Goal: Information Seeking & Learning: Find specific fact

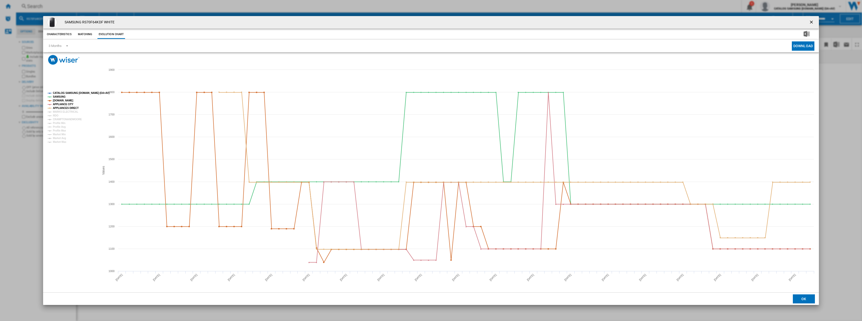
click at [808, 20] on button "Product popup" at bounding box center [812, 22] width 10 height 10
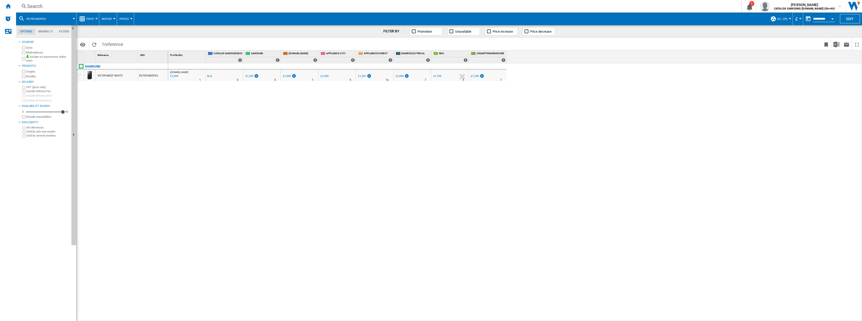
click at [43, 6] on div "Search" at bounding box center [377, 6] width 701 height 7
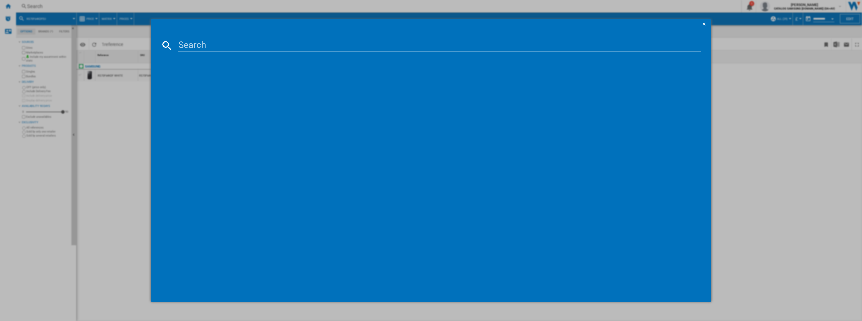
click at [206, 47] on input at bounding box center [439, 45] width 523 height 12
click at [228, 47] on input at bounding box center [439, 45] width 523 height 12
paste input "RB38C636DB1/EU"
type input "RB38C636DB1"
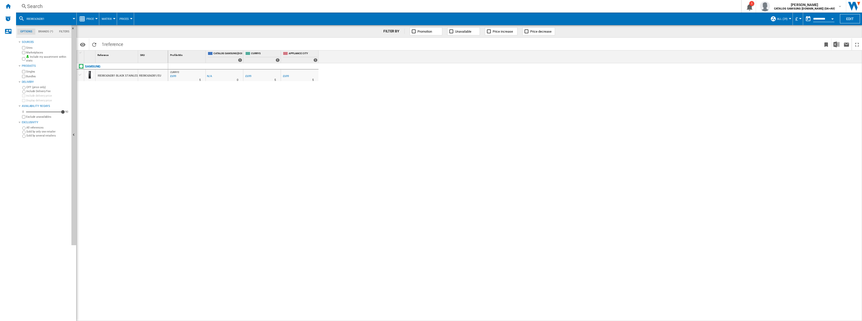
click at [192, 238] on div "CURRYS : -1.0 % £699 % N/A 5 CURRYS : -1.0 % -£1 % N/A 0" at bounding box center [515, 192] width 694 height 258
drag, startPoint x: 312, startPoint y: 155, endPoint x: 293, endPoint y: 74, distance: 83.9
click at [312, 154] on div at bounding box center [431, 160] width 862 height 321
click at [144, 114] on span "Evolution chart" at bounding box center [156, 115] width 26 height 5
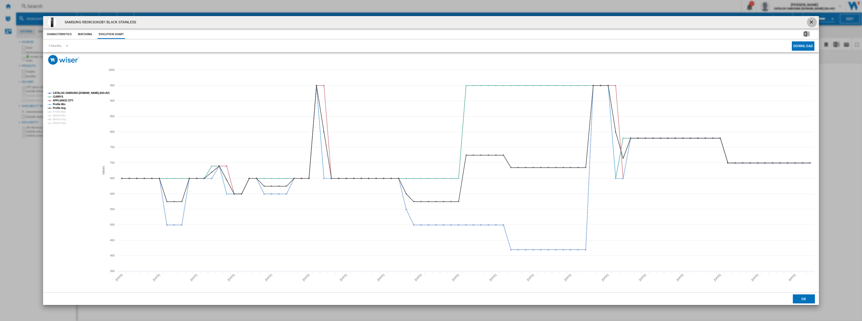
click at [811, 20] on ng-md-icon "getI18NText('BUTTONS.CLOSE_DIALOG')" at bounding box center [812, 23] width 6 height 6
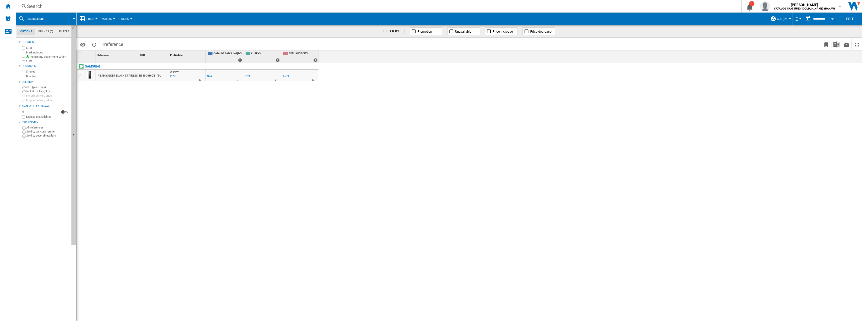
click at [36, 3] on div "Search" at bounding box center [377, 6] width 701 height 7
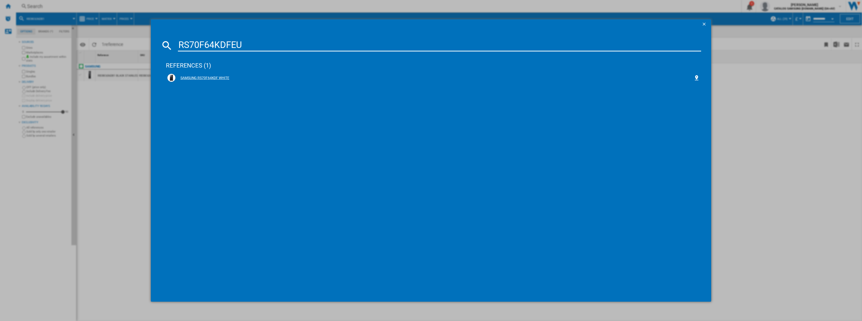
type input "RS70F64KDFEU"
click at [198, 76] on div "SAMSUNG RS70F64KDF WHITE" at bounding box center [434, 77] width 518 height 5
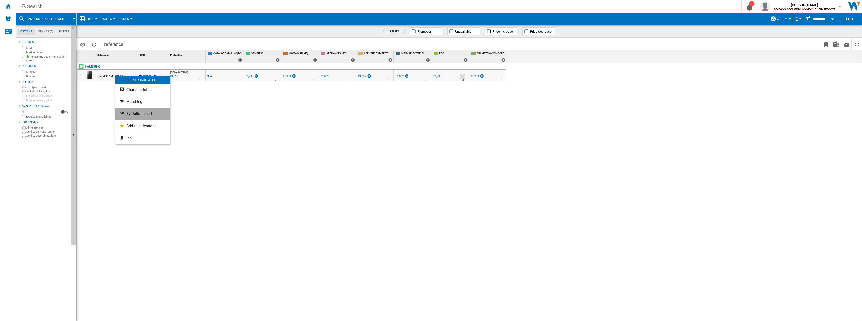
click at [129, 113] on span "Evolution chart" at bounding box center [139, 113] width 26 height 5
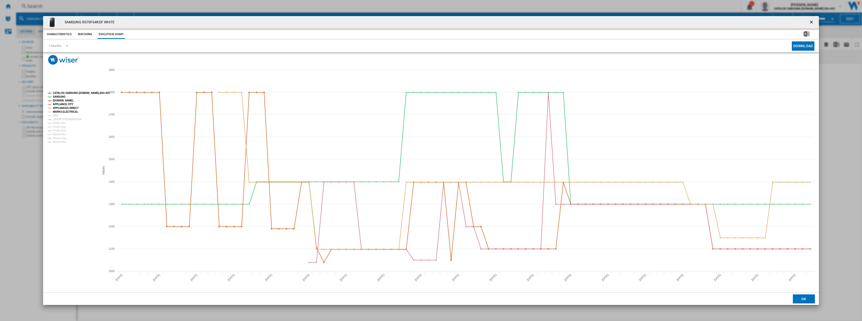
click at [64, 112] on tspan "MARKS ELECTRICAL" at bounding box center [65, 111] width 25 height 3
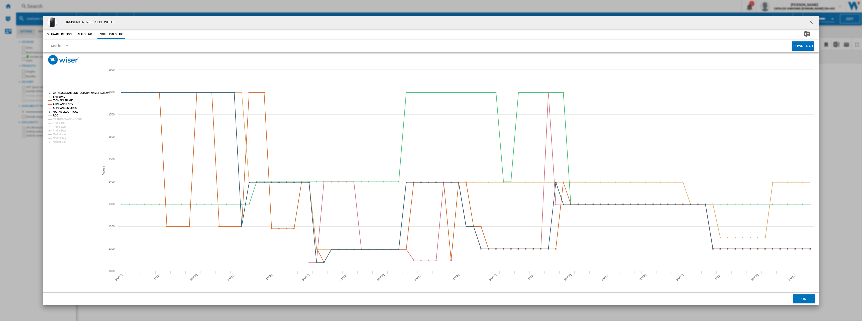
click at [55, 115] on tspan "RDO" at bounding box center [56, 115] width 6 height 3
click at [57, 120] on tspan "CRAMPTONANDMOORE" at bounding box center [67, 119] width 29 height 3
click at [811, 21] on ng-md-icon "getI18NText('BUTTONS.CLOSE_DIALOG')" at bounding box center [812, 23] width 6 height 6
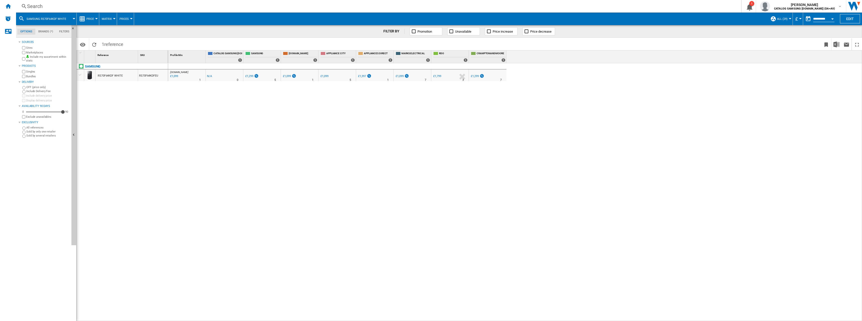
click at [25, 5] on ng-md-icon at bounding box center [24, 6] width 6 height 6
click at [28, 5] on div "Search" at bounding box center [377, 6] width 701 height 7
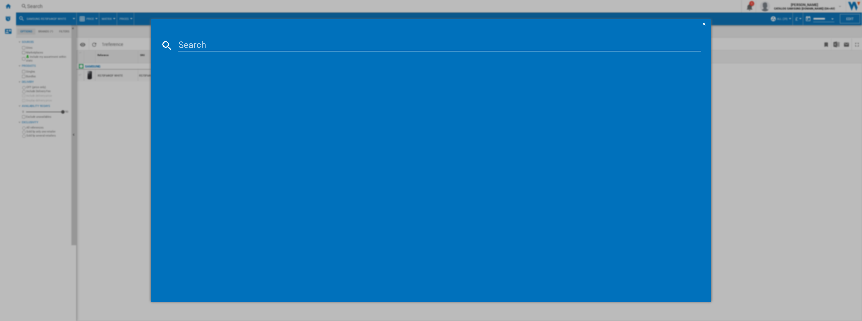
click at [255, 46] on input at bounding box center [439, 45] width 523 height 12
type input "RS70F64KDTEU"
click at [327, 83] on span at bounding box center [433, 106] width 535 height 105
click at [226, 76] on div "SAMSUNG RS70F64KDTEU WHITE" at bounding box center [434, 77] width 518 height 5
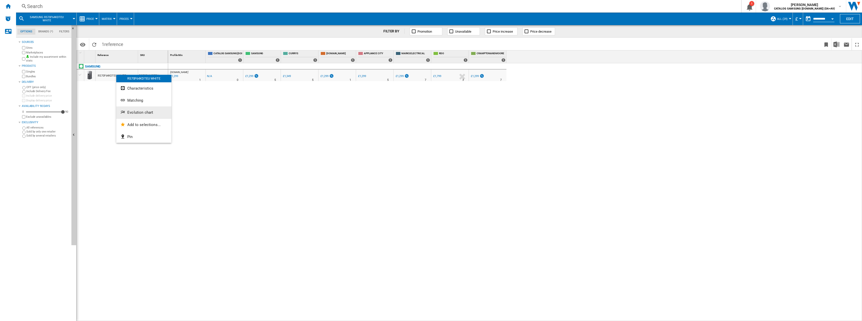
click at [142, 112] on span "Evolution chart" at bounding box center [140, 112] width 26 height 5
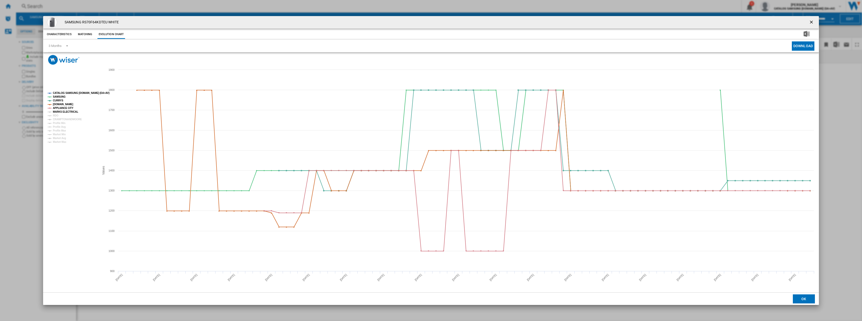
click at [55, 113] on tspan "MARKS ELECTRICAL" at bounding box center [65, 111] width 25 height 3
click at [55, 116] on tspan "RDO" at bounding box center [56, 115] width 6 height 3
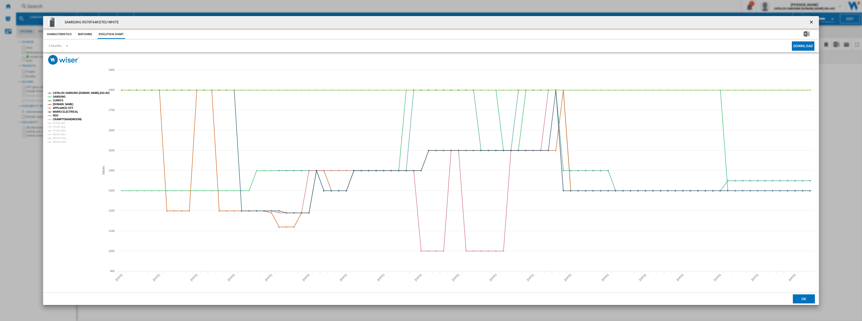
click at [56, 118] on tspan "CRAMPTONANDMOORE" at bounding box center [67, 119] width 29 height 3
drag, startPoint x: 809, startPoint y: 22, endPoint x: 650, endPoint y: 16, distance: 159.5
click at [809, 22] on ng-md-icon "getI18NText('BUTTONS.CLOSE_DIALOG')" at bounding box center [812, 23] width 6 height 6
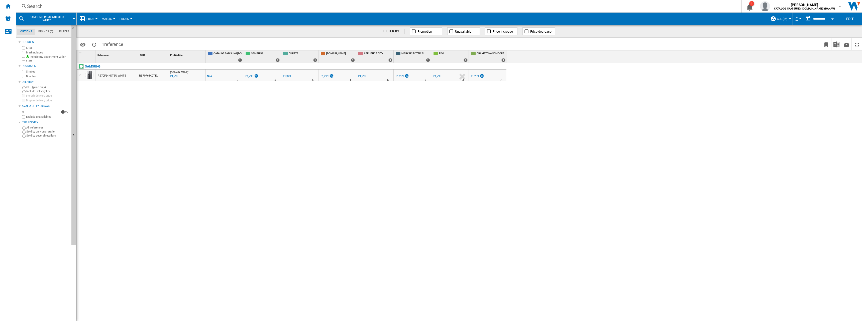
click at [36, 7] on div "Search" at bounding box center [377, 6] width 701 height 7
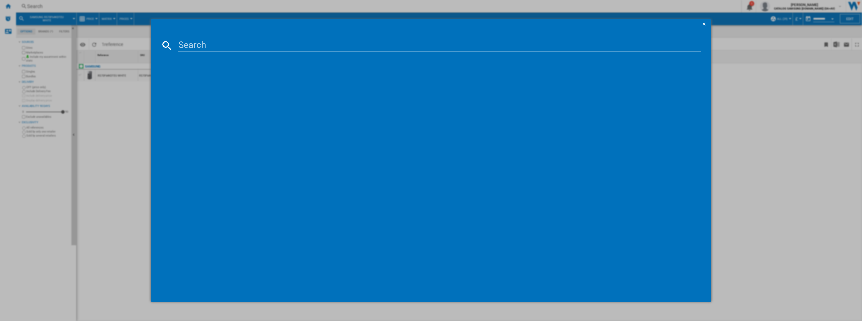
type input "RS70F65QEFEU"
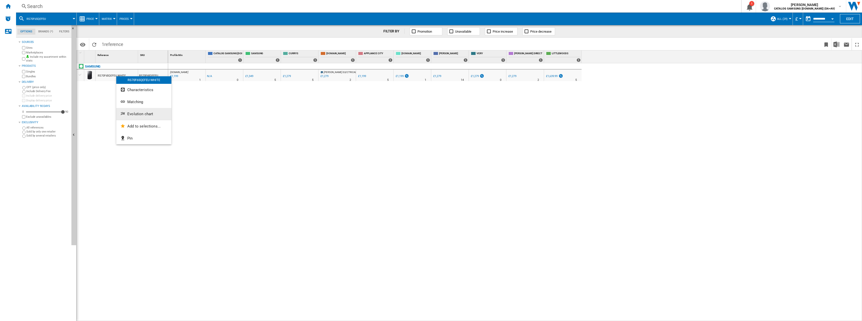
click at [145, 112] on span "Evolution chart" at bounding box center [140, 114] width 26 height 5
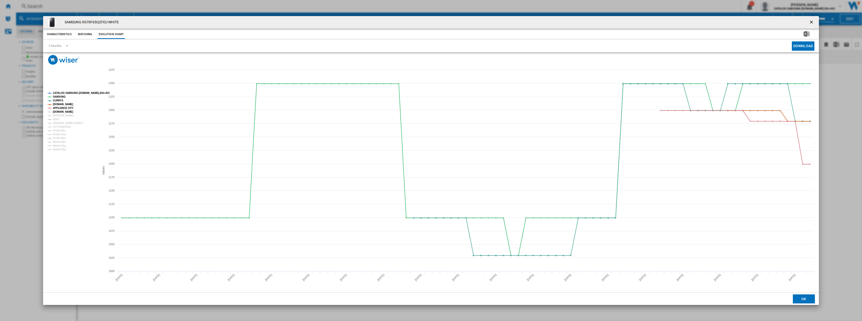
click at [61, 112] on tspan "[DOMAIN_NAME]" at bounding box center [63, 111] width 20 height 3
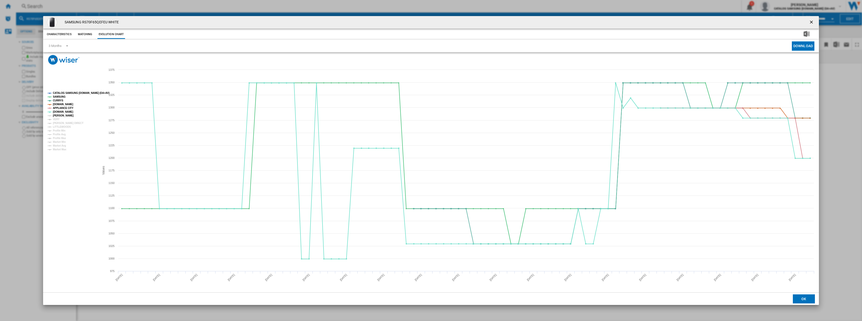
click at [59, 117] on tspan "[PERSON_NAME]" at bounding box center [63, 115] width 21 height 3
click at [57, 120] on tspan "VERY" at bounding box center [56, 119] width 7 height 3
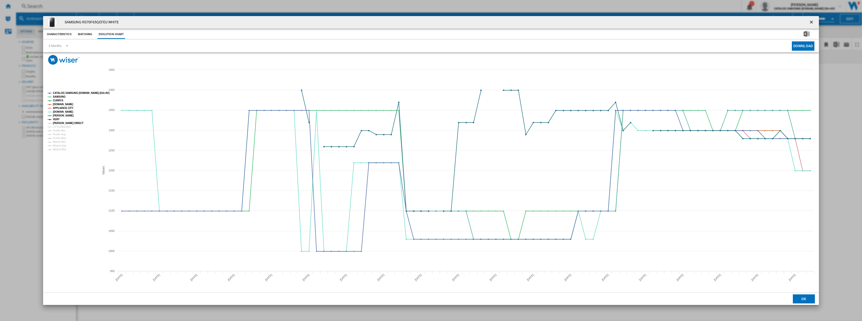
click at [58, 124] on tspan "[PERSON_NAME] DIRECT" at bounding box center [68, 123] width 31 height 3
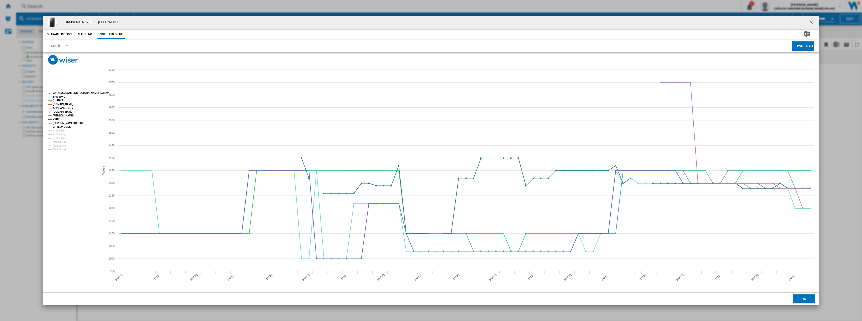
click at [58, 126] on tspan "LITTLEWOODS" at bounding box center [62, 126] width 18 height 3
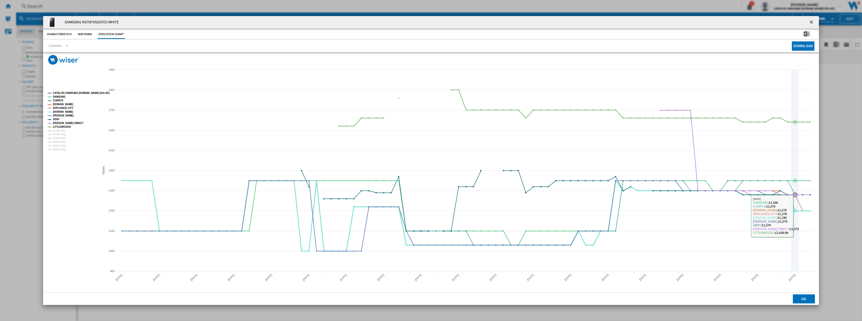
click at [799, 216] on rect "Product popup" at bounding box center [431, 178] width 776 height 227
click at [808, 23] on button "Product popup" at bounding box center [812, 22] width 10 height 10
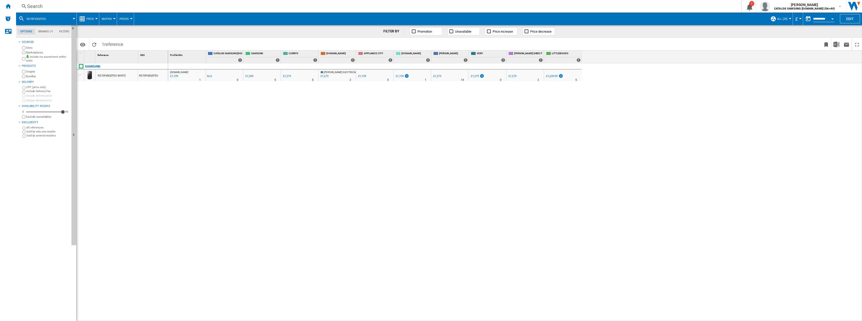
click at [91, 9] on div "Search" at bounding box center [377, 6] width 701 height 7
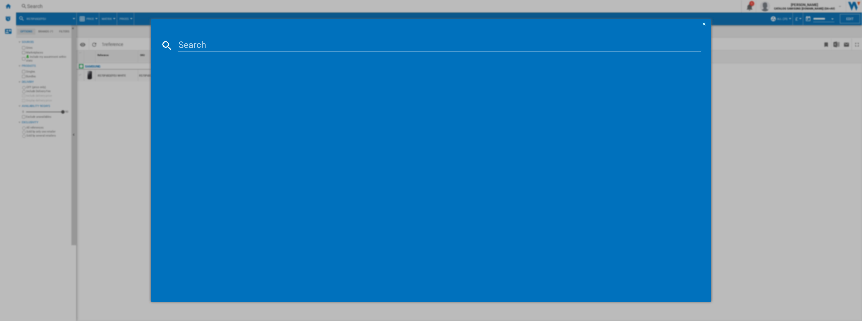
click at [256, 48] on input at bounding box center [439, 45] width 523 height 12
type input "RS70F65QETEU"
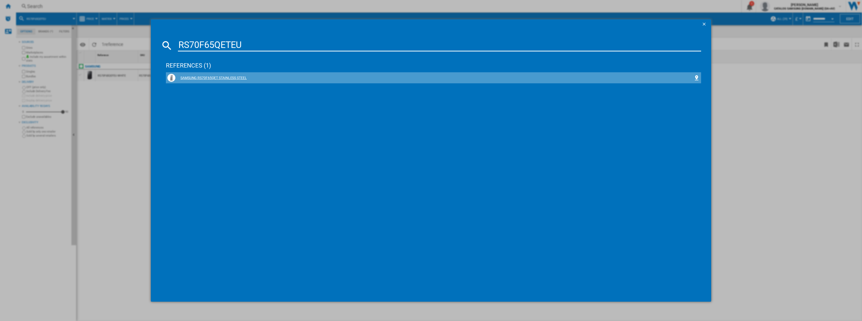
click at [239, 78] on div "SAMSUNG RS70F65QET STAINLESS STEEL" at bounding box center [434, 77] width 518 height 5
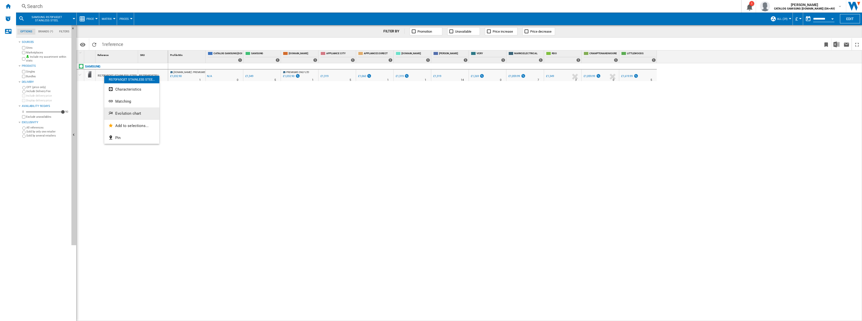
click at [115, 111] on button "Evolution chart" at bounding box center [131, 113] width 55 height 12
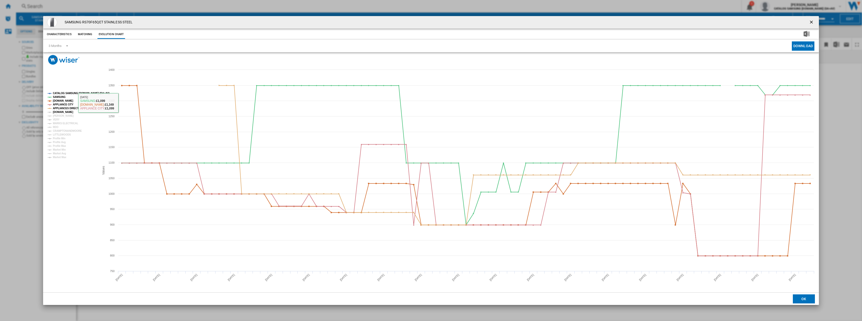
click at [59, 113] on tspan "[DOMAIN_NAME]" at bounding box center [63, 112] width 20 height 3
click at [59, 117] on tspan "[PERSON_NAME]" at bounding box center [63, 115] width 21 height 3
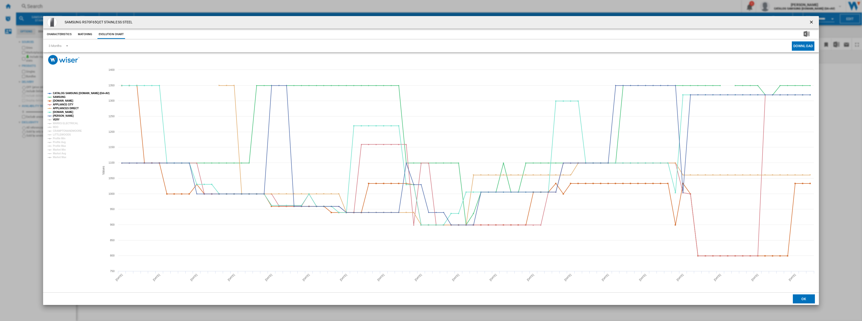
click at [58, 119] on tspan "VERY" at bounding box center [56, 119] width 7 height 3
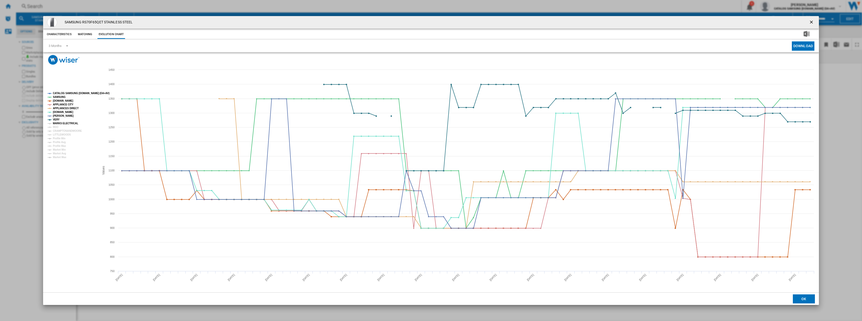
click at [57, 123] on tspan "MARKS ELECTRICAL" at bounding box center [65, 123] width 25 height 3
click at [56, 126] on tspan "RDO" at bounding box center [56, 127] width 6 height 3
click at [56, 130] on tspan "CRAMPTONANDMOORE" at bounding box center [67, 130] width 29 height 3
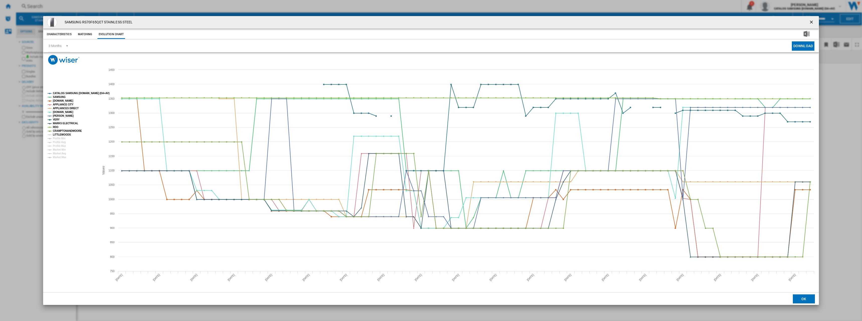
click at [55, 134] on tspan "LITTLEWOODS" at bounding box center [62, 134] width 18 height 3
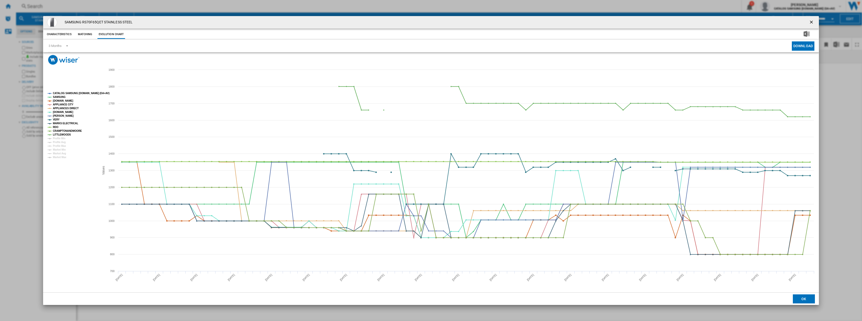
drag, startPoint x: 811, startPoint y: 21, endPoint x: 774, endPoint y: 22, distance: 36.4
click at [811, 21] on ng-md-icon "getI18NText('BUTTONS.CLOSE_DIALOG')" at bounding box center [812, 23] width 6 height 6
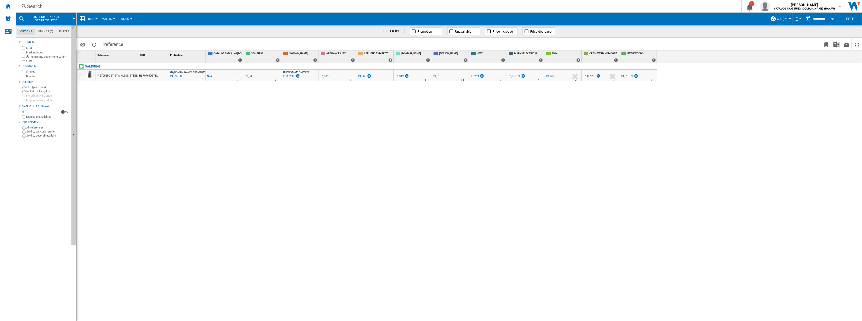
click at [38, 2] on div "Search Search 0 1 [PERSON_NAME] CATALOG SAMSUNG [DOMAIN_NAME] (DA+AV) CATALOG S…" at bounding box center [439, 6] width 846 height 13
click at [38, 4] on div "Search" at bounding box center [377, 6] width 701 height 7
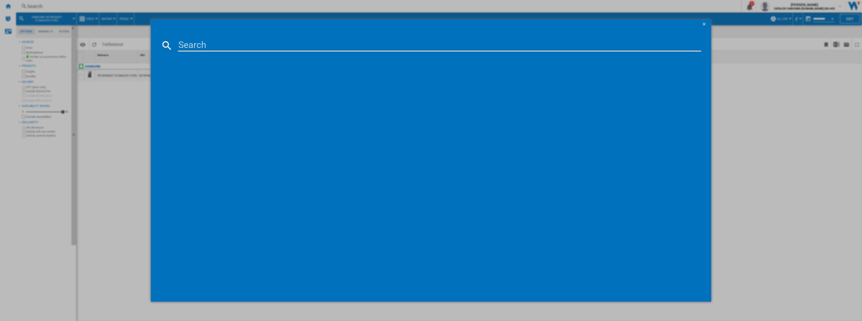
click at [270, 49] on input at bounding box center [439, 45] width 523 height 12
type input "RS57DG400EM9EU"
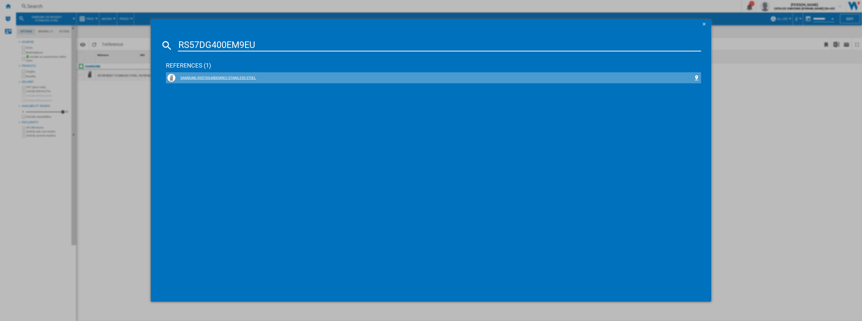
click at [247, 77] on div "SAMSUNG RS57DG400EM9EU STAINLESS STEEL" at bounding box center [434, 77] width 518 height 5
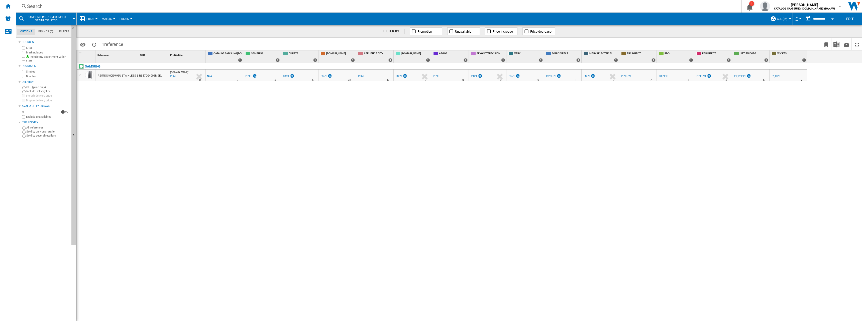
click at [541, 160] on div "[DOMAIN_NAME] : AO -1.0 % £869 % N/A 0 [DOMAIN_NAME] : AO -1.0 % -£1 %" at bounding box center [515, 192] width 694 height 258
click at [34, 6] on div "Search" at bounding box center [377, 6] width 701 height 7
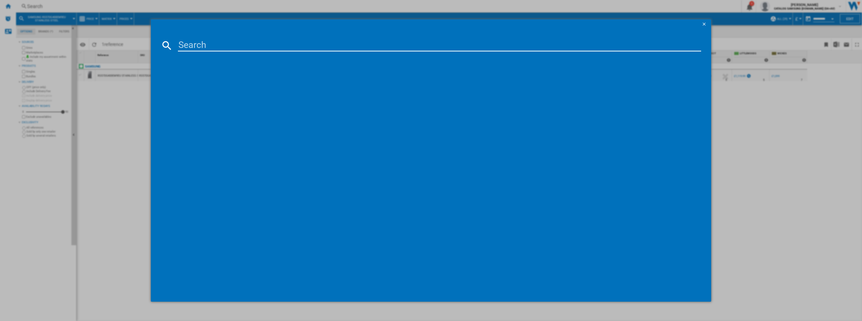
click at [387, 45] on input at bounding box center [439, 45] width 523 height 12
type input "RB53DG703CS9EU"
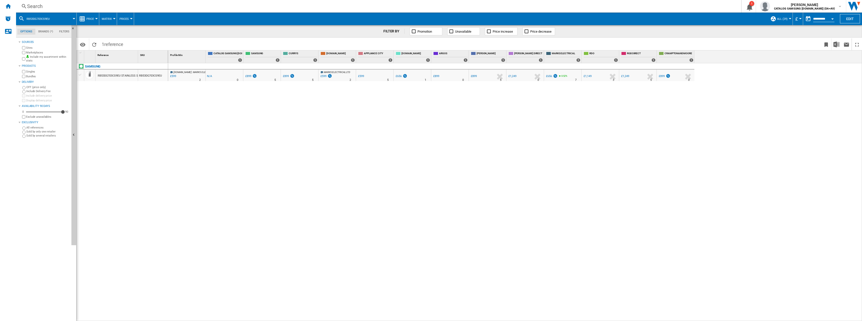
click at [171, 159] on div "[DOMAIN_NAME] : MARKS ELECTRICAL LTD -1.0 % £599 % N/A 2 [DOMAIN_NAME] : MARKS …" at bounding box center [515, 192] width 694 height 258
click at [145, 110] on span "Evolution chart" at bounding box center [153, 111] width 26 height 5
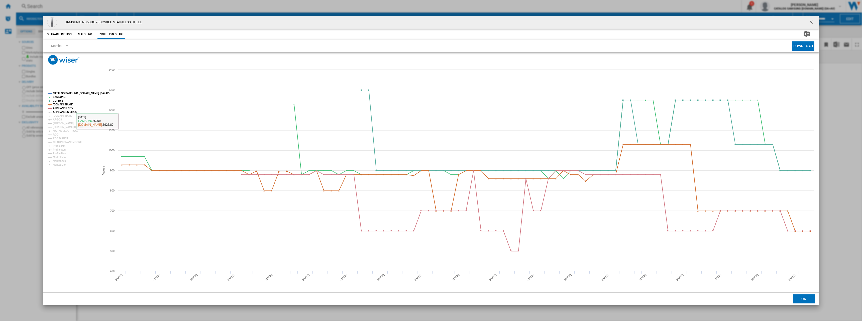
click at [71, 112] on tspan "APPLIANCES DIRECT" at bounding box center [66, 112] width 26 height 3
click at [57, 116] on tspan "[DOMAIN_NAME]" at bounding box center [63, 115] width 20 height 3
click at [56, 118] on tspan "ARGOS" at bounding box center [57, 119] width 9 height 3
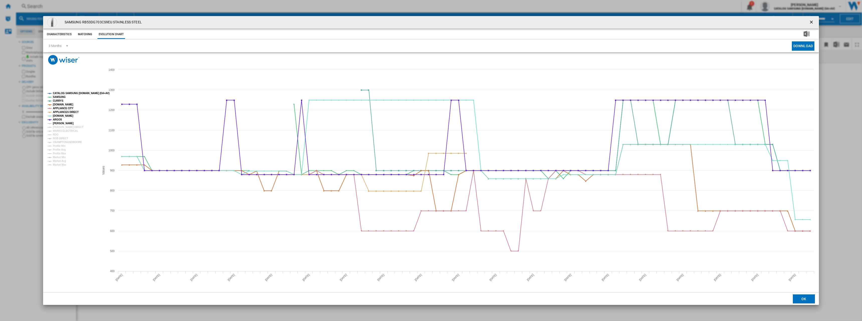
click at [56, 123] on tspan "[PERSON_NAME]" at bounding box center [63, 123] width 21 height 3
click at [56, 126] on tspan "[PERSON_NAME] DIRECT" at bounding box center [68, 127] width 31 height 3
drag, startPoint x: 56, startPoint y: 129, endPoint x: 50, endPoint y: 136, distance: 9.2
click at [56, 129] on tspan "MARKS ELECTRICAL" at bounding box center [65, 130] width 25 height 3
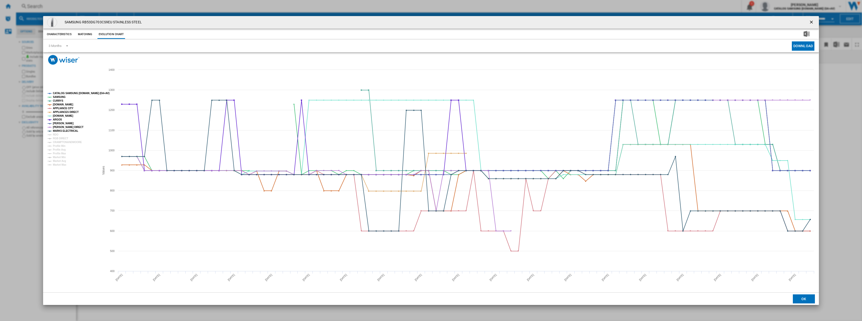
click at [52, 134] on rect "Product popup" at bounding box center [72, 129] width 52 height 78
click at [59, 134] on rect "Product popup" at bounding box center [72, 129] width 52 height 78
click at [57, 134] on tspan "RDO" at bounding box center [56, 134] width 6 height 3
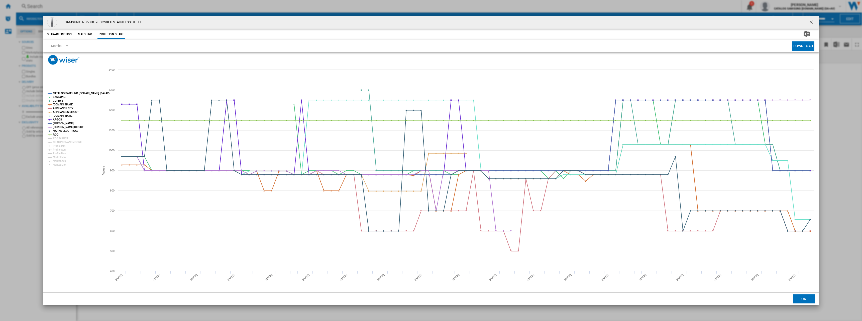
click at [58, 138] on tspan "RGB DIRECT" at bounding box center [60, 138] width 15 height 3
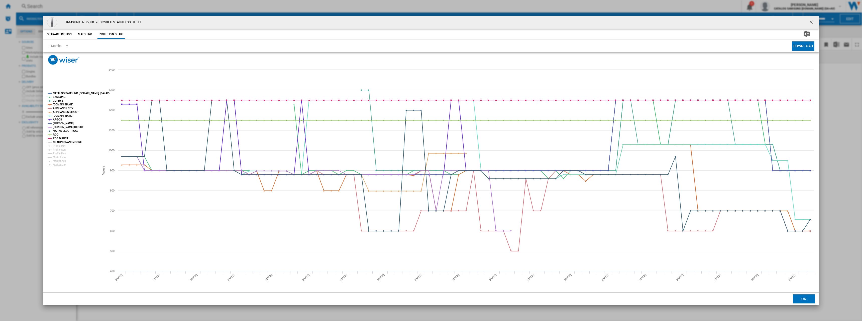
click at [58, 141] on tspan "CRAMPTONANDMOORE" at bounding box center [67, 142] width 29 height 3
click at [813, 24] on ng-md-icon "getI18NText('BUTTONS.CLOSE_DIALOG')" at bounding box center [812, 23] width 6 height 6
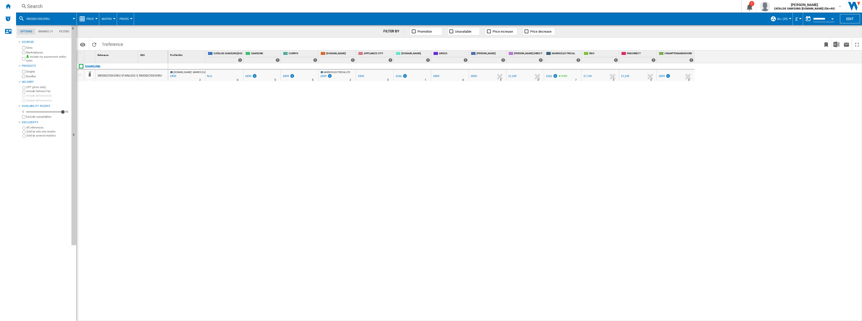
click at [27, 5] on ng-md-icon at bounding box center [24, 6] width 6 height 6
click at [34, 10] on div "Search" at bounding box center [377, 6] width 701 height 7
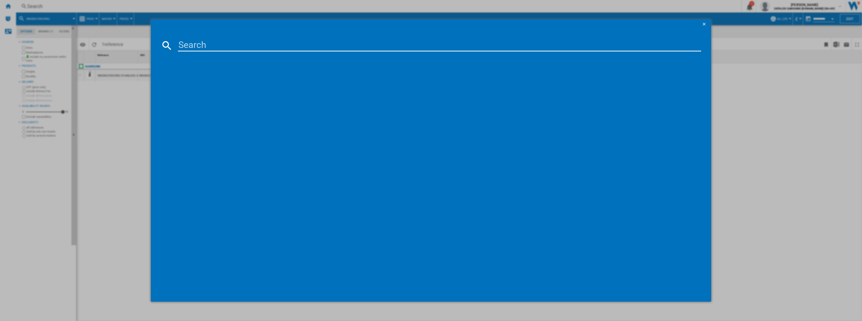
click at [224, 47] on input at bounding box center [439, 45] width 523 height 12
type input "WD80TA046BX"
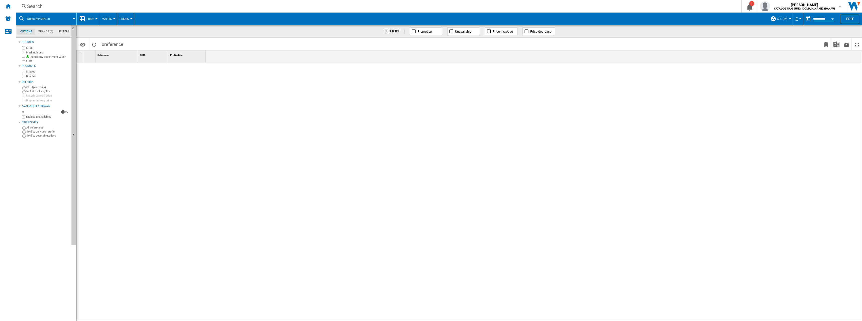
click at [29, 7] on div "Search" at bounding box center [377, 6] width 701 height 7
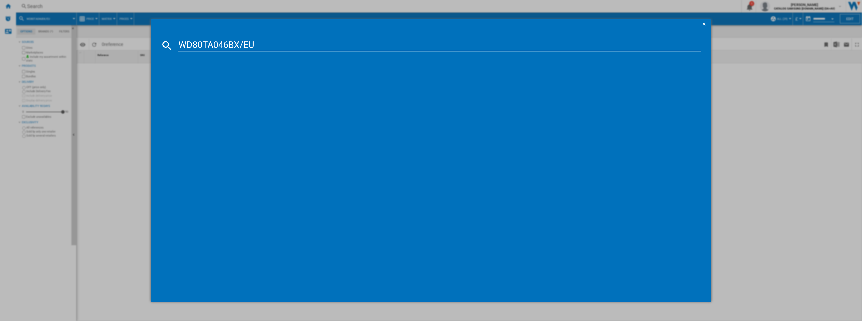
type input "WD80TA046BX/EU"
click at [232, 77] on div "SAMSUNG WD80TA046BXEU GRAPHITE" at bounding box center [434, 77] width 518 height 5
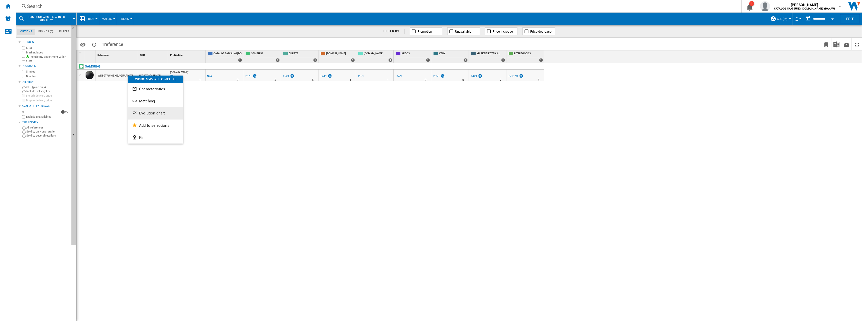
click at [170, 114] on button "Evolution chart" at bounding box center [155, 113] width 55 height 12
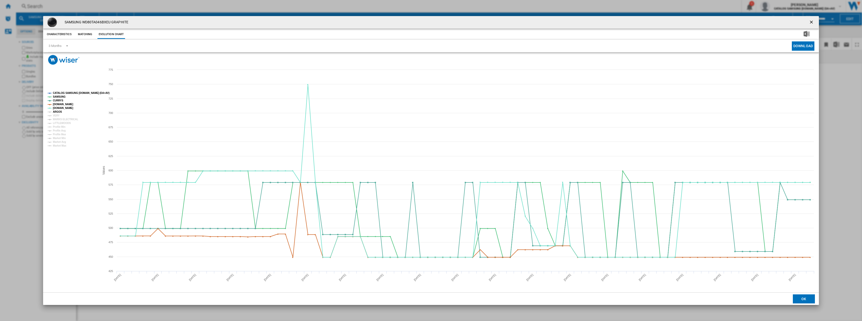
click at [58, 112] on tspan "ARGOS" at bounding box center [57, 111] width 9 height 3
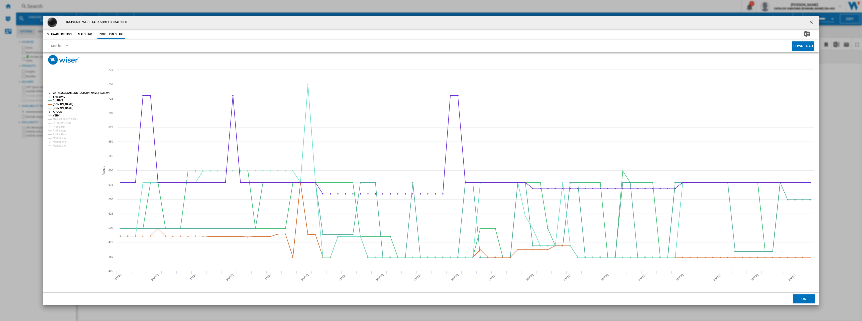
click at [56, 116] on tspan "VERY" at bounding box center [56, 115] width 7 height 3
click at [56, 120] on tspan "MARKS ELECTRICAL" at bounding box center [65, 119] width 25 height 3
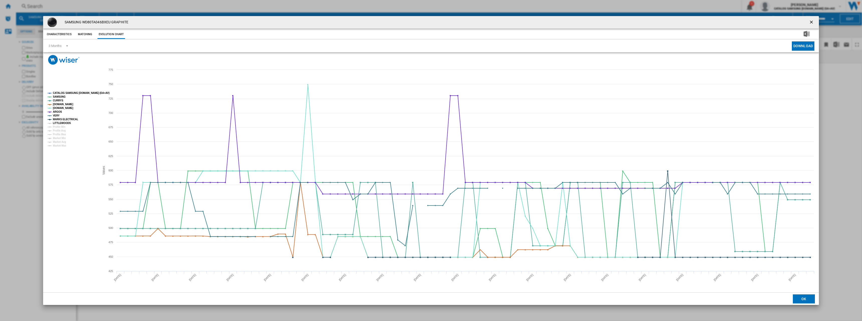
click at [55, 124] on tspan "LITTLEWOODS" at bounding box center [62, 123] width 18 height 3
click at [812, 20] on ng-md-icon "getI18NText('BUTTONS.CLOSE_DIALOG')" at bounding box center [812, 23] width 6 height 6
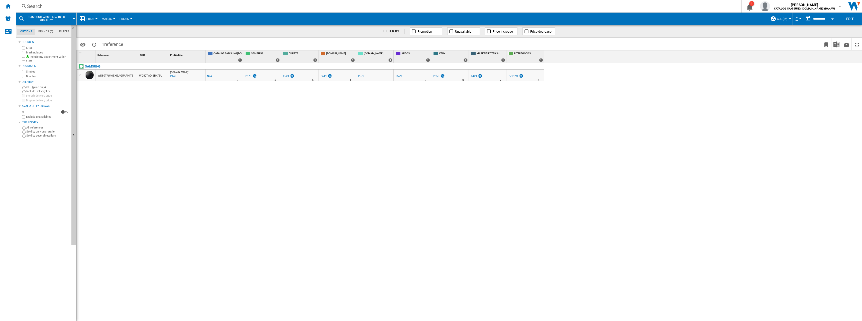
click at [45, 12] on div "Search Search 0 1 [PERSON_NAME] CATALOG SAMSUNG [DOMAIN_NAME] (DA+AV) CATALOG S…" at bounding box center [439, 6] width 846 height 13
click at [37, 8] on div "Search" at bounding box center [377, 6] width 701 height 7
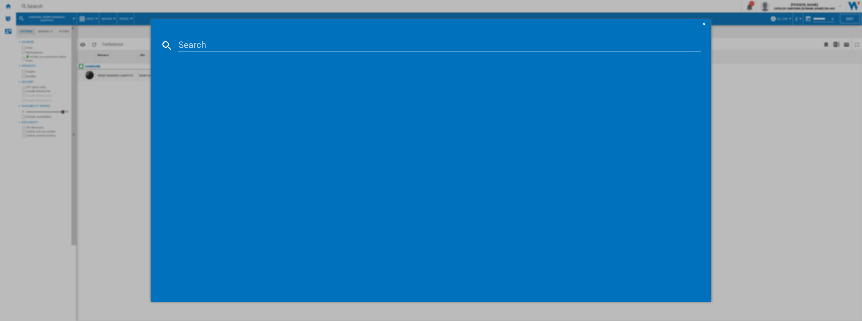
type input "WD80TA046BE/EU"
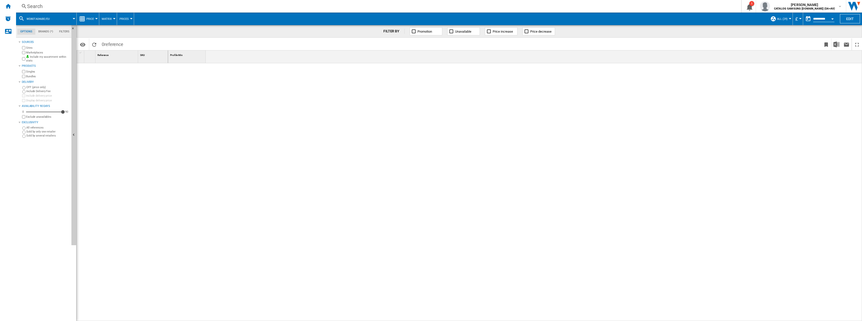
click at [52, 5] on div "Search" at bounding box center [377, 6] width 701 height 7
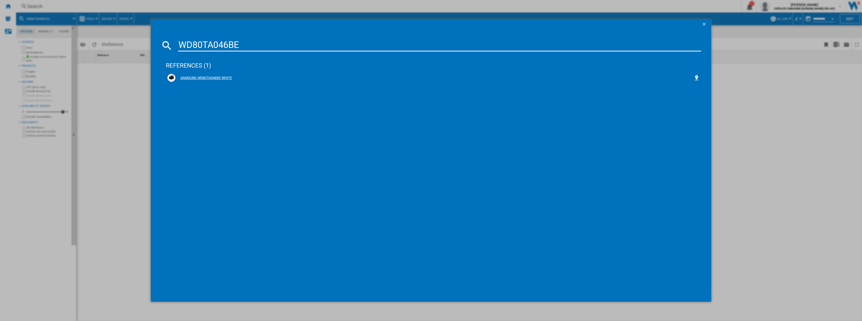
type input "WD80TA046BE"
click at [201, 78] on div "SAMSUNG WD80TA046BE WHITE" at bounding box center [434, 77] width 518 height 5
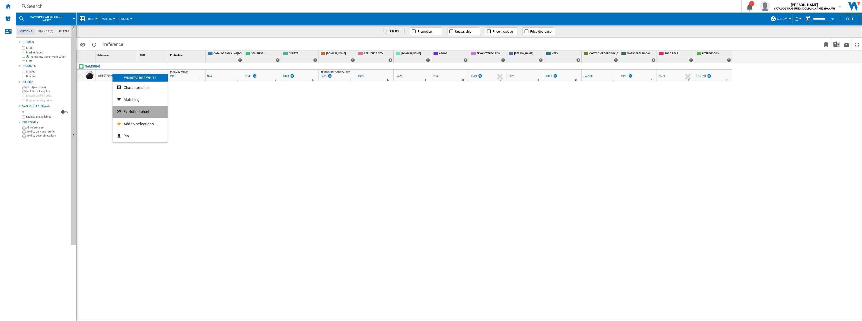
click at [129, 112] on span "Evolution chart" at bounding box center [137, 111] width 26 height 5
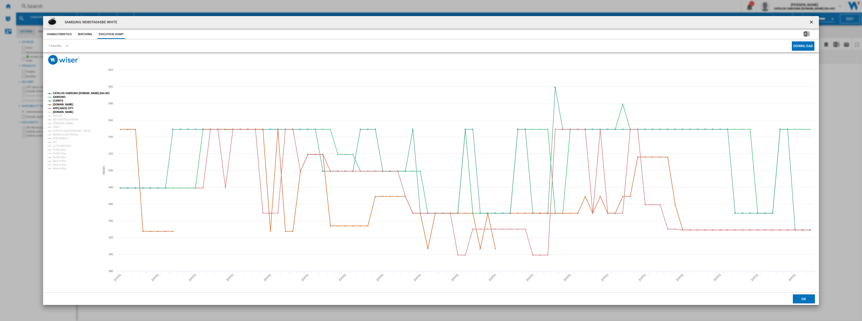
click at [61, 113] on tspan "[DOMAIN_NAME]" at bounding box center [63, 112] width 20 height 3
click at [59, 117] on tspan "ARGOS" at bounding box center [57, 115] width 9 height 3
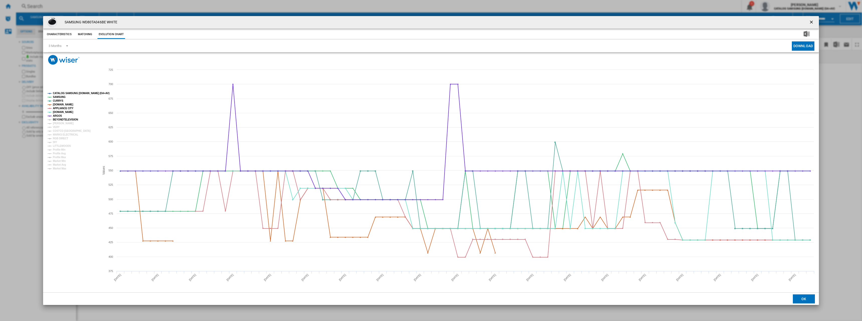
click at [58, 121] on tspan "BEYONDTELEVISION" at bounding box center [65, 119] width 25 height 3
click at [58, 125] on tspan "[PERSON_NAME]" at bounding box center [63, 123] width 21 height 3
click at [53, 128] on rect "Product popup" at bounding box center [72, 131] width 52 height 82
click at [54, 128] on tspan "VERY" at bounding box center [56, 127] width 7 height 3
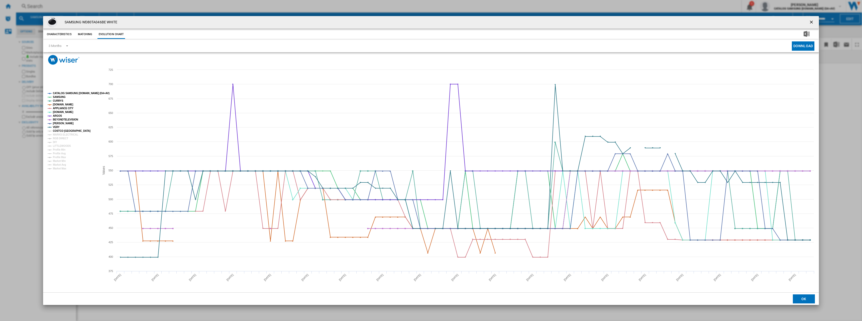
click at [55, 131] on tspan "COSTCO [GEOGRAPHIC_DATA]" at bounding box center [72, 130] width 38 height 3
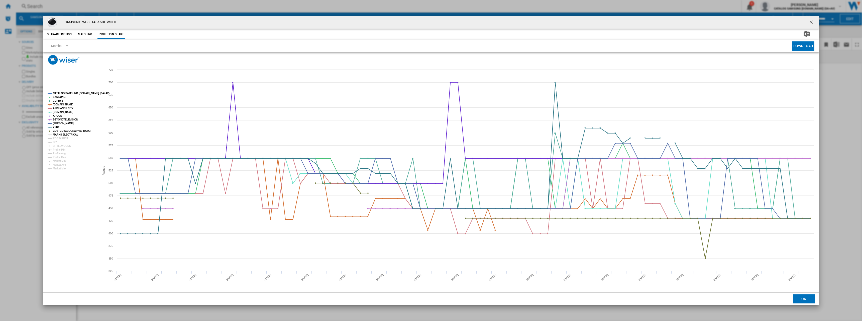
click at [56, 134] on tspan "MARKS ELECTRICAL" at bounding box center [65, 134] width 25 height 3
click at [56, 139] on tspan "RGB DIRECT" at bounding box center [60, 138] width 15 height 3
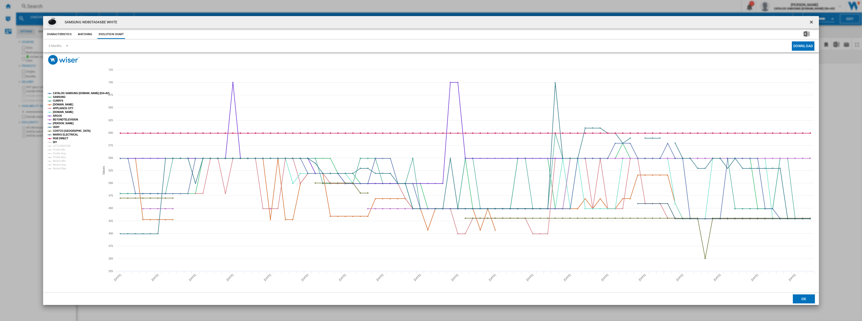
click at [55, 142] on tspan "DIY" at bounding box center [55, 142] width 4 height 3
click at [56, 145] on tspan "LITTLEWOODS" at bounding box center [62, 145] width 18 height 3
